Goal: Task Accomplishment & Management: Use online tool/utility

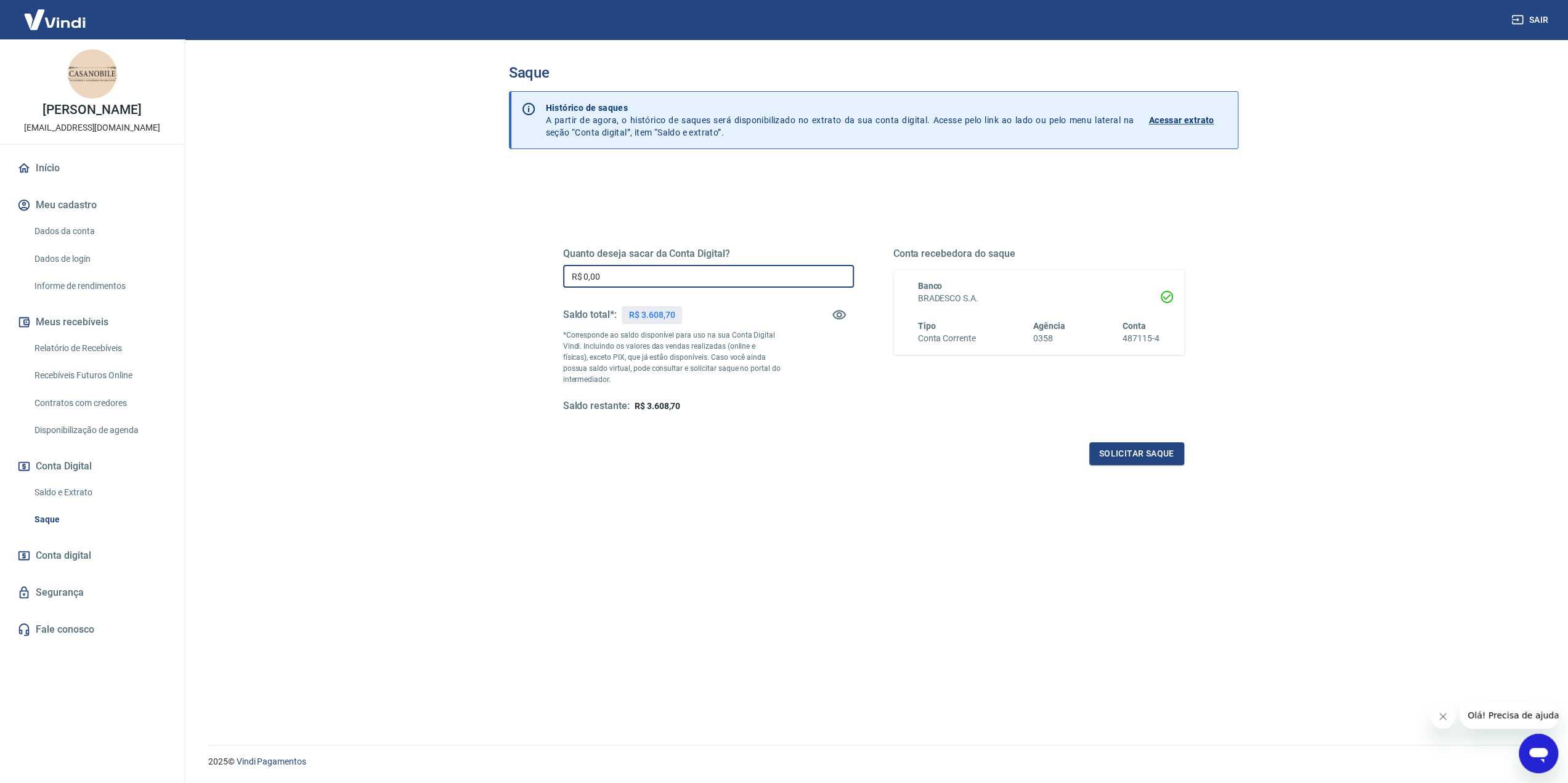
drag, startPoint x: 619, startPoint y: 275, endPoint x: 553, endPoint y: 272, distance: 66.1
click at [553, 272] on div "Quanto deseja sacar da Conta Digital? R$ 0,00 ​ Saldo total*: R$ 3.608,70 *Corr…" at bounding box center [874, 337] width 651 height 287
type input "R$ 3.600,00"
click at [1128, 460] on button "Solicitar saque" at bounding box center [1136, 454] width 95 height 22
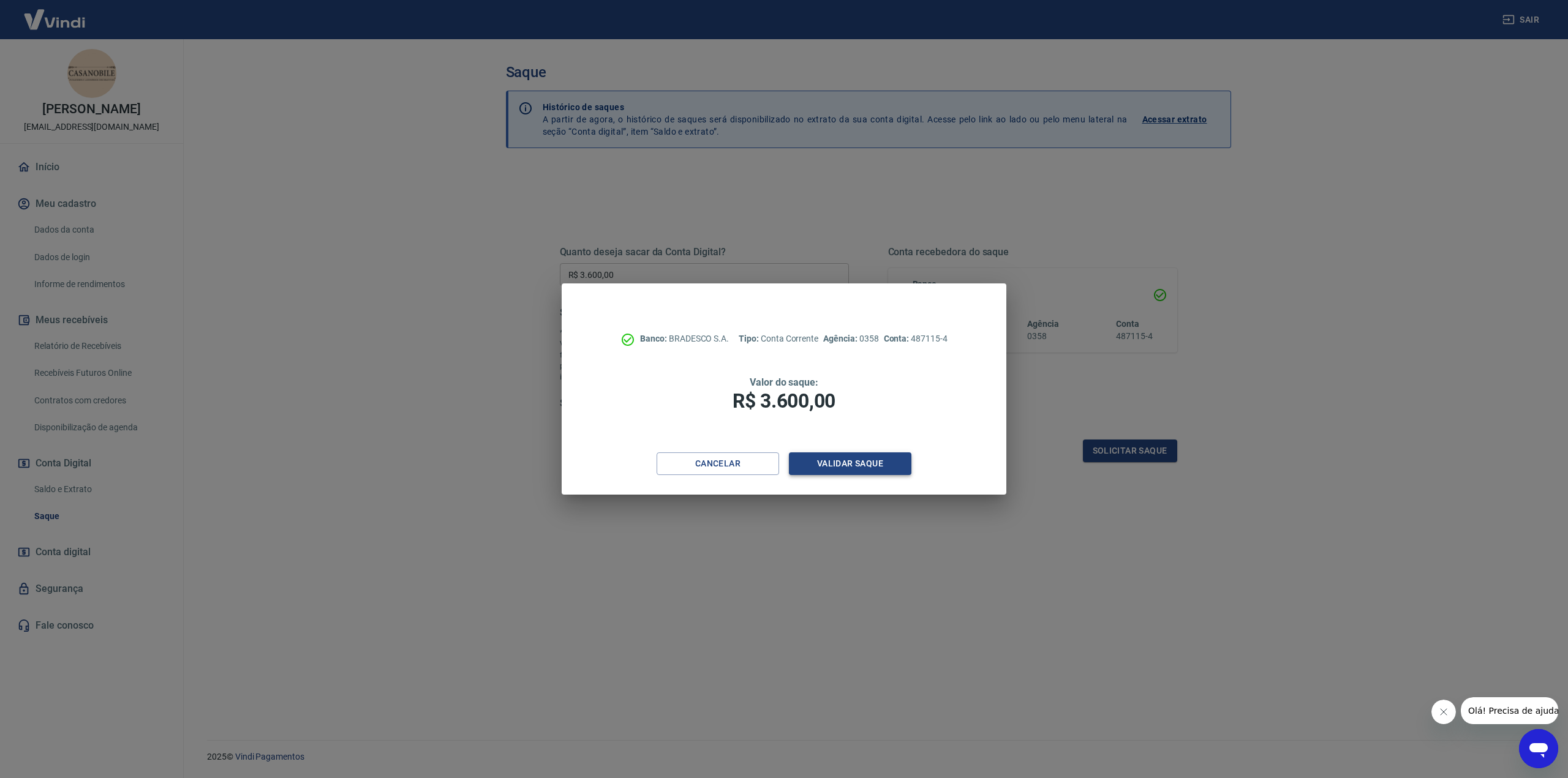
click at [839, 466] on button "Validar saque" at bounding box center [850, 463] width 122 height 22
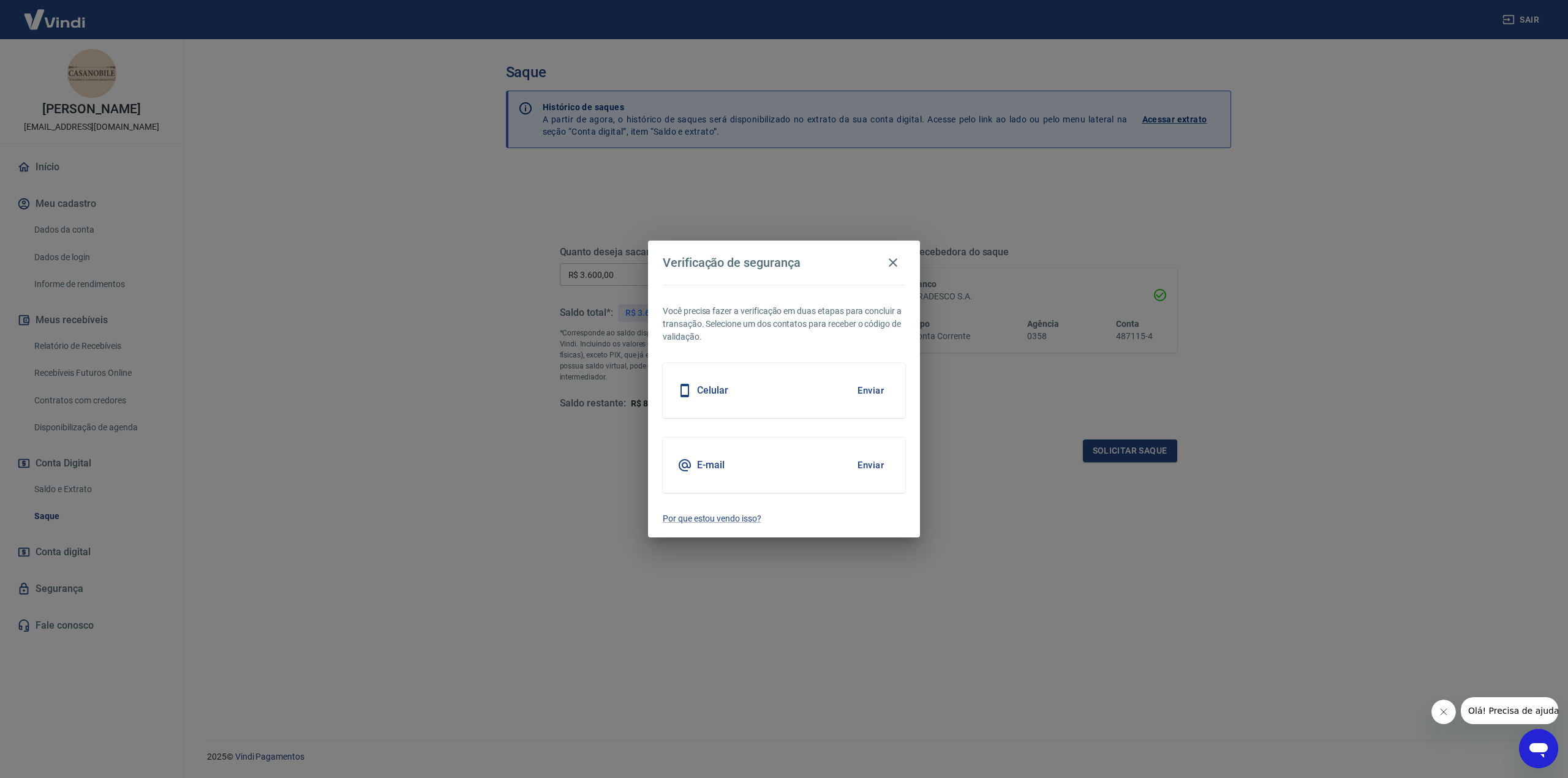
click at [865, 466] on button "Enviar" at bounding box center [871, 465] width 40 height 26
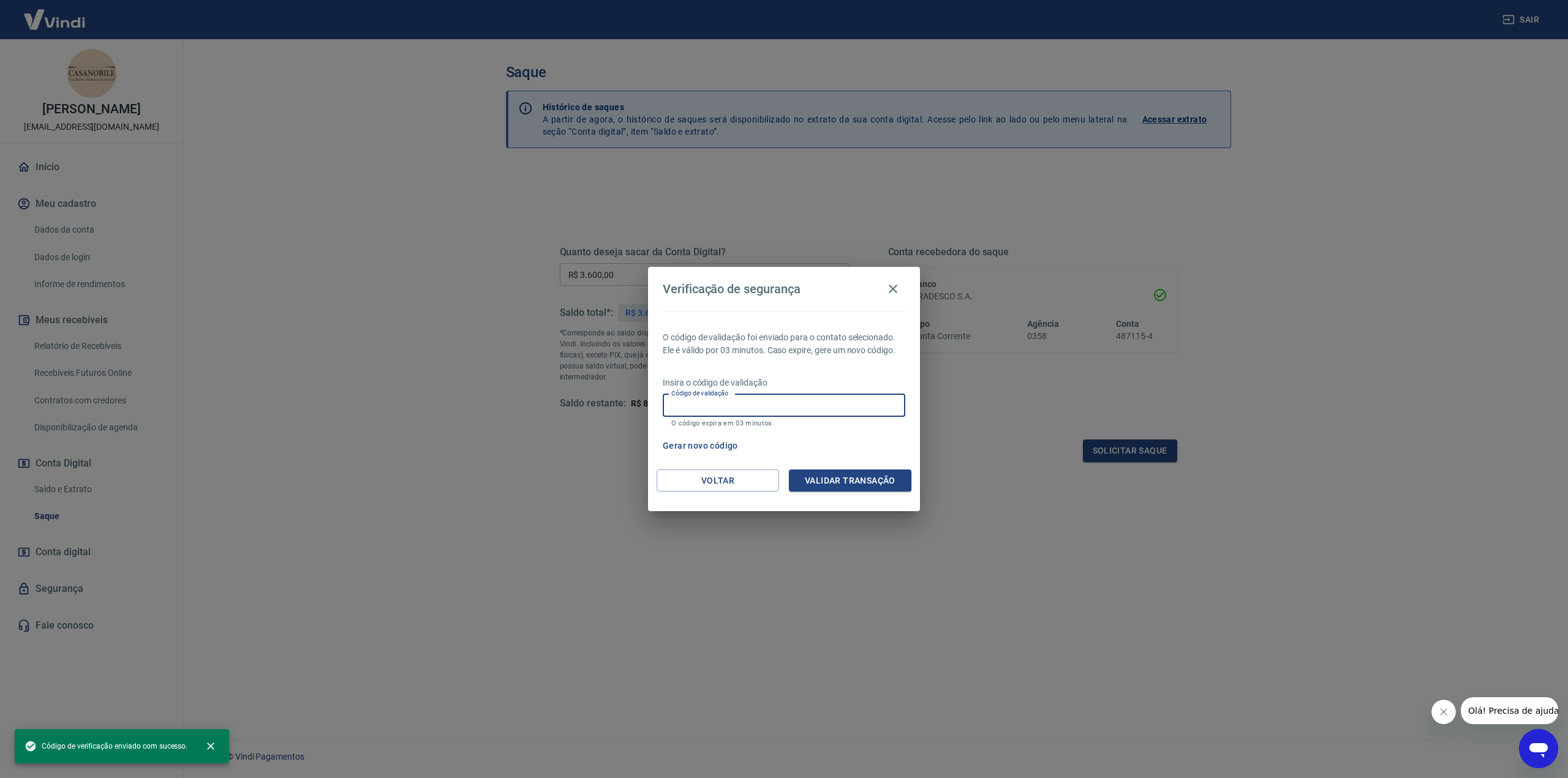
click at [727, 407] on input "Código de validação" at bounding box center [783, 405] width 242 height 22
paste input "483850"
type input "483850"
click at [829, 482] on button "Validar transação" at bounding box center [850, 481] width 122 height 22
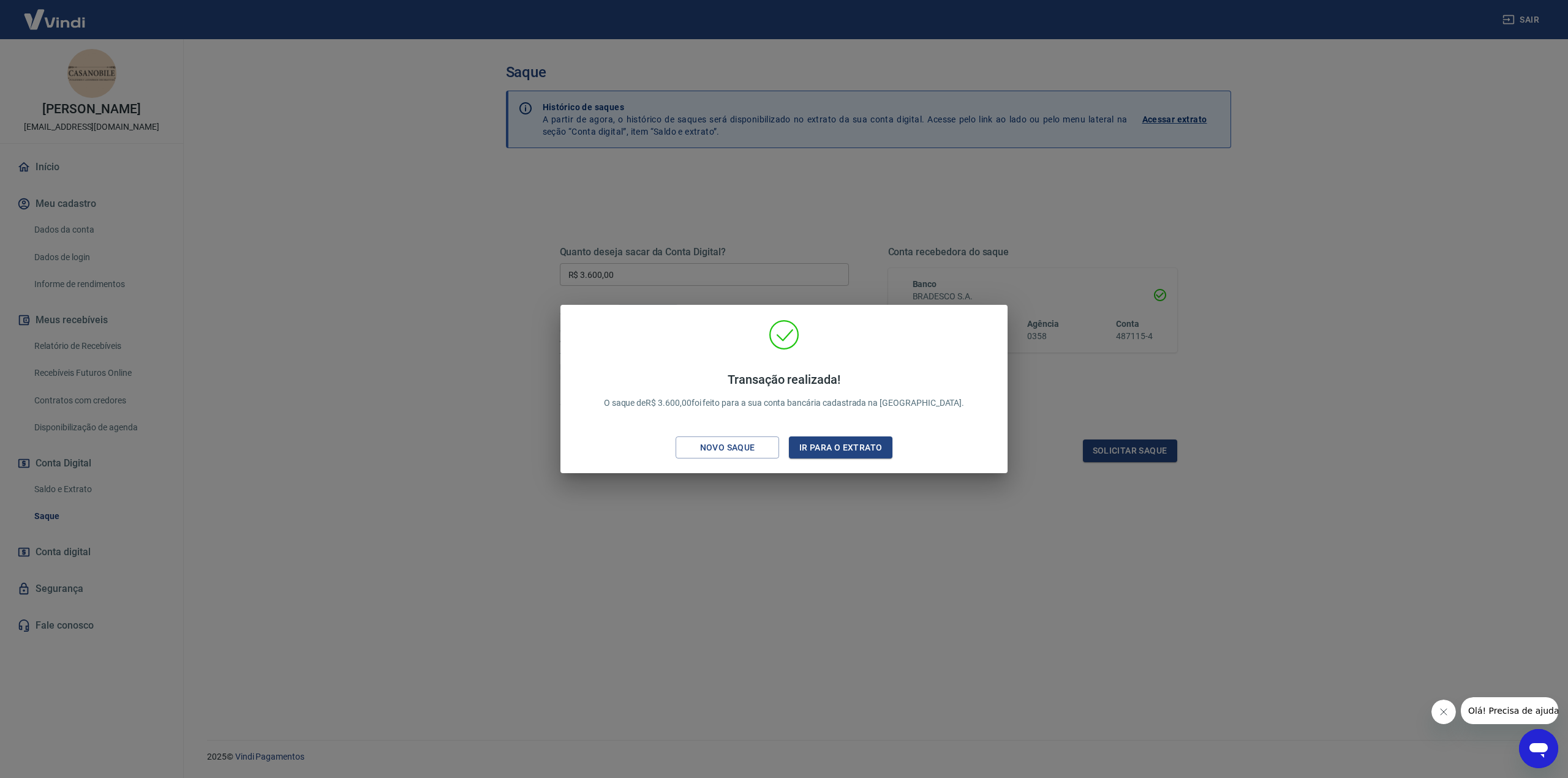
click at [1421, 158] on div "Transação realizada! O saque de R$ 3.600,00 foi feito para a sua conta bancária…" at bounding box center [784, 389] width 1568 height 778
